Goal: Task Accomplishment & Management: Use online tool/utility

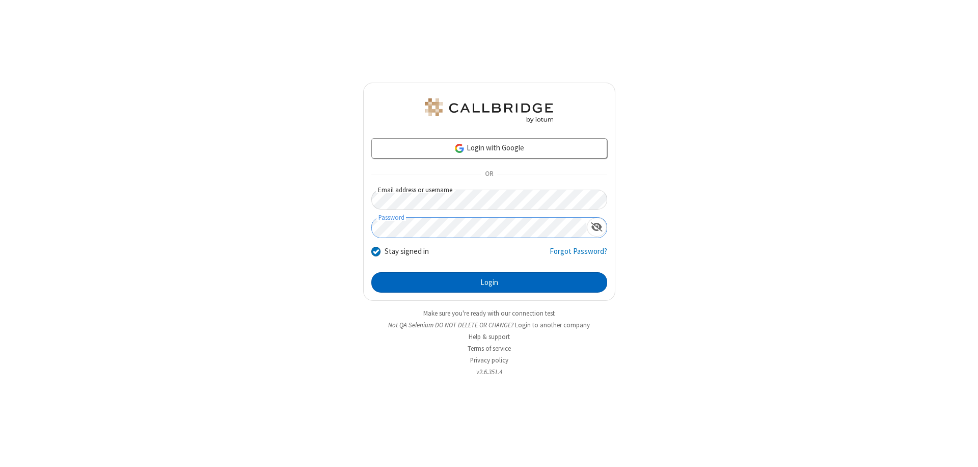
click at [489, 282] on button "Login" at bounding box center [489, 282] width 236 height 20
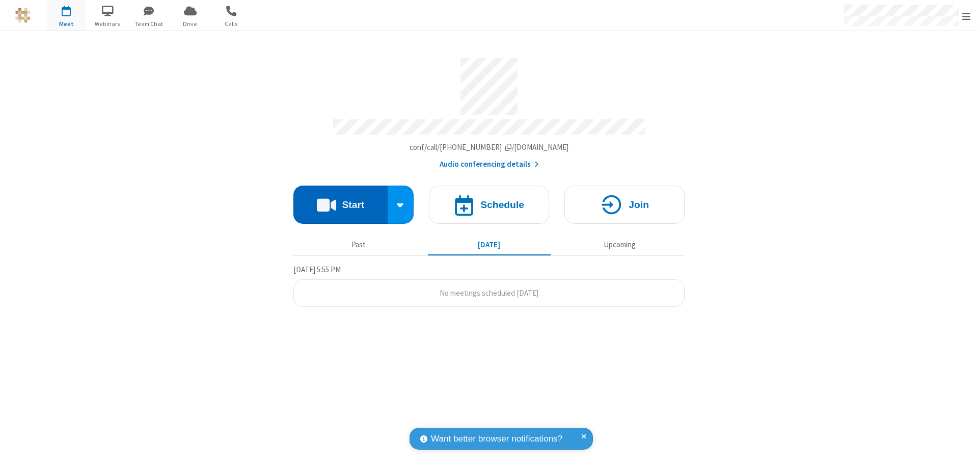
click at [340, 200] on button "Start" at bounding box center [340, 204] width 94 height 38
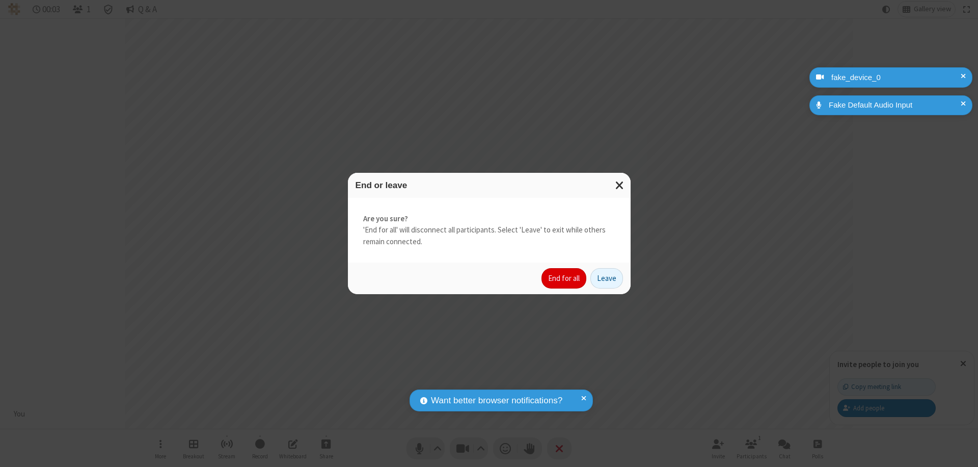
click at [564, 278] on button "End for all" at bounding box center [563, 278] width 45 height 20
